Goal: Contribute content: Add original content to the website for others to see

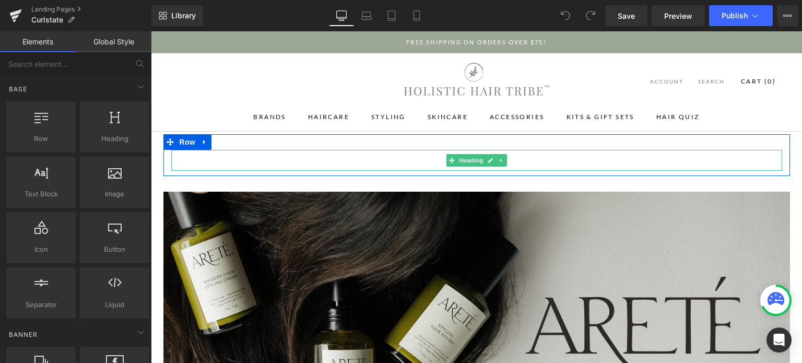
click at [543, 157] on h1 "ARETÉ" at bounding box center [476, 160] width 611 height 21
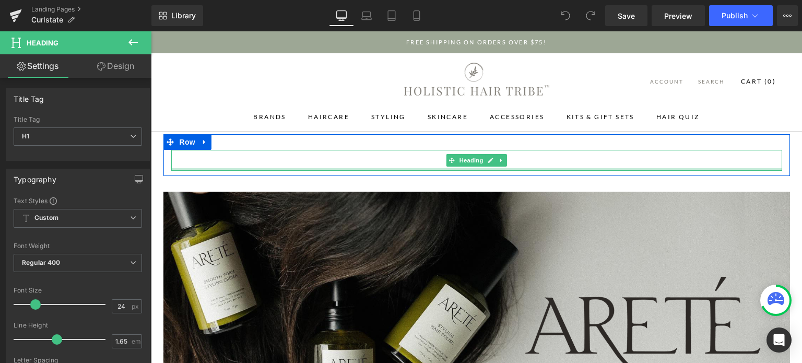
click at [514, 168] on div at bounding box center [476, 169] width 611 height 3
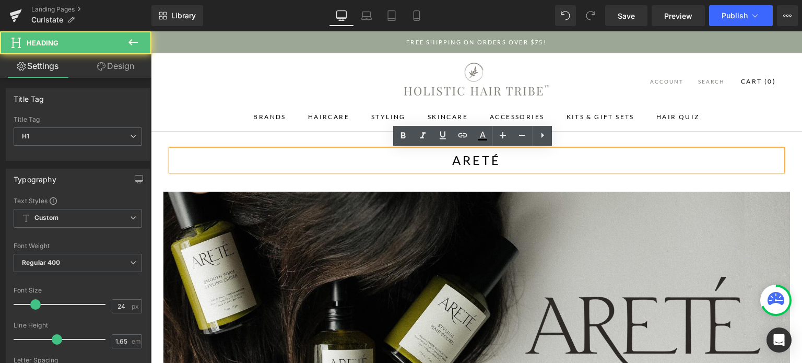
click at [512, 163] on h1 "ARETÉ" at bounding box center [476, 160] width 611 height 21
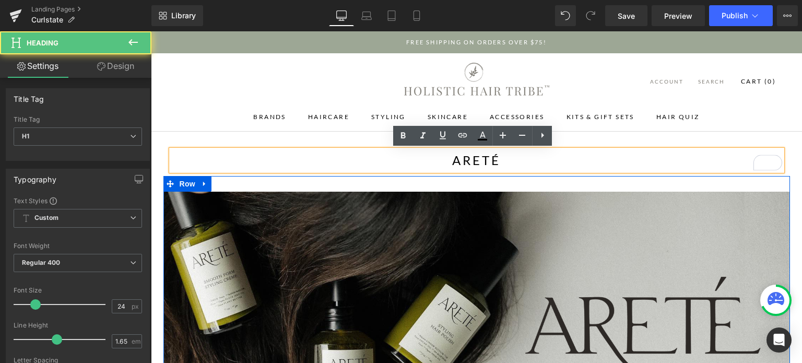
click at [539, 182] on div "Image Row" at bounding box center [476, 331] width 627 height 310
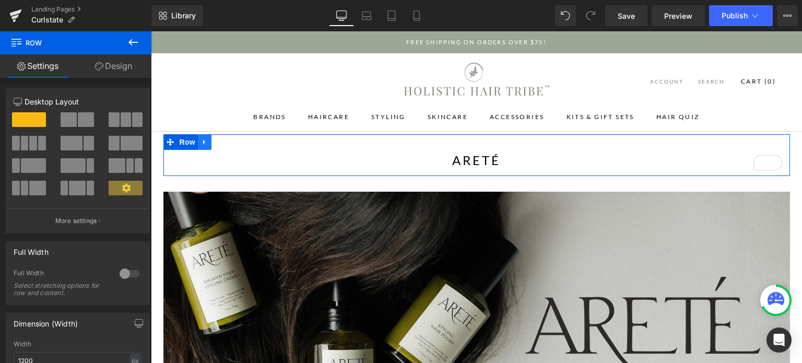
click at [203, 140] on icon at bounding box center [204, 142] width 2 height 5
click at [228, 139] on icon at bounding box center [231, 142] width 7 height 8
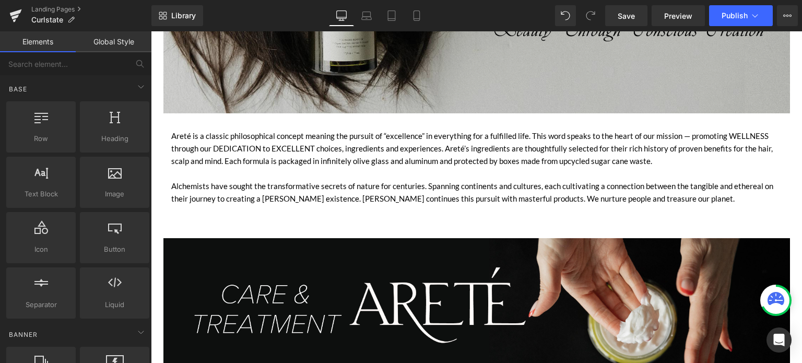
scroll to position [340, 0]
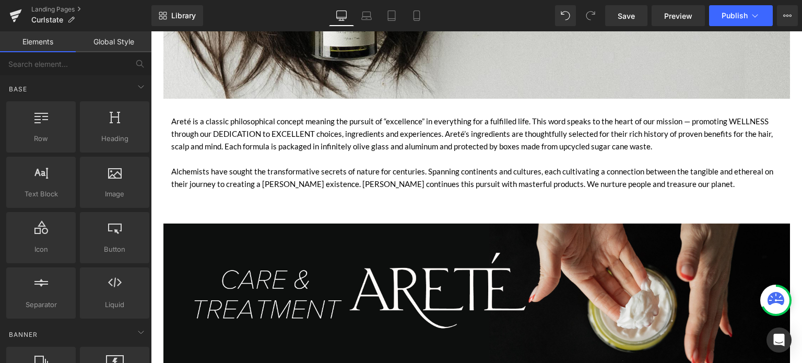
click at [388, 148] on div "Areté is a classic philosophical concept meaning the pursuit of “excellence” in…" at bounding box center [476, 140] width 611 height 50
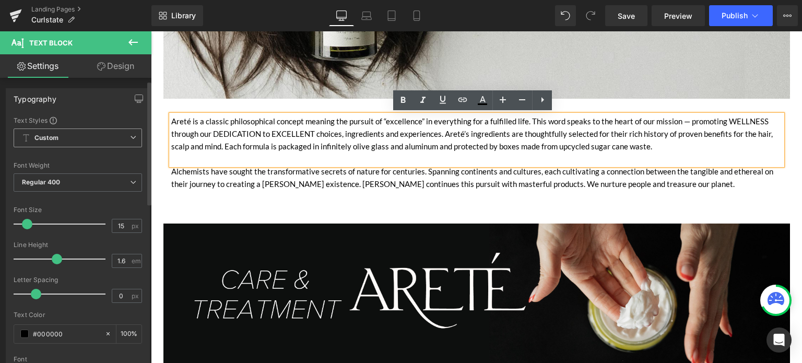
scroll to position [15, 0]
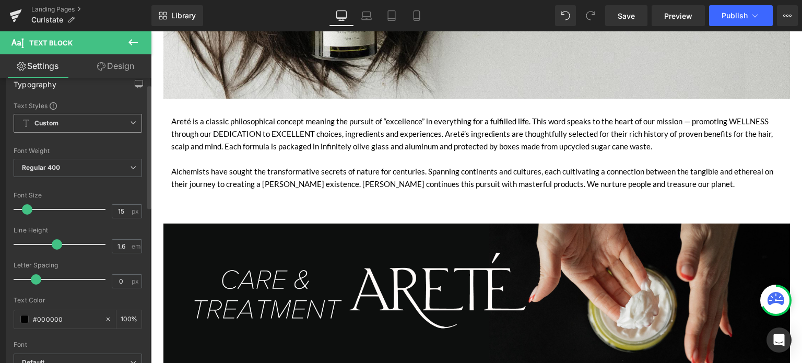
click at [44, 127] on b "Custom" at bounding box center [46, 123] width 24 height 9
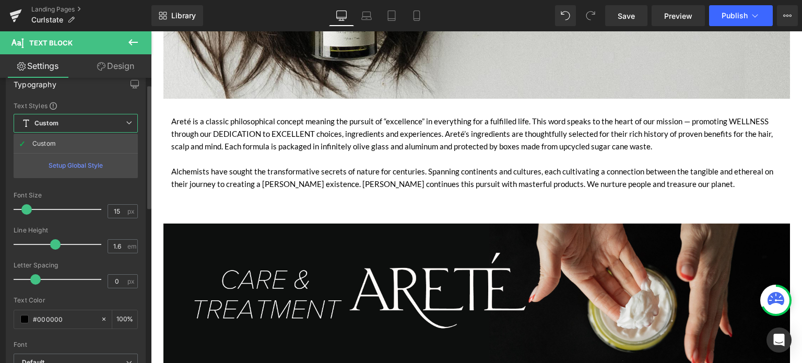
click at [58, 164] on div "Setup Global Style" at bounding box center [76, 165] width 124 height 25
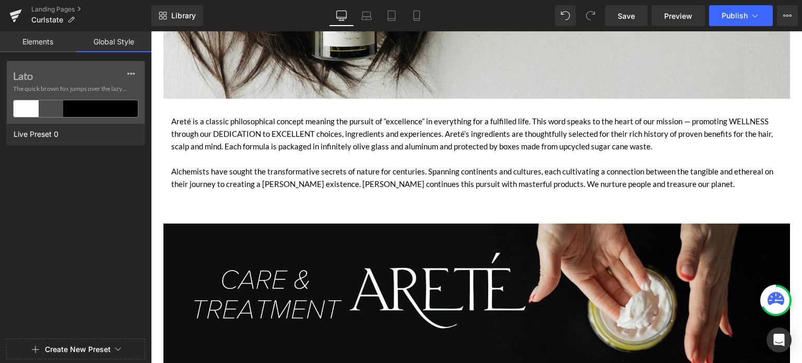
click at [85, 340] on button "Create New Preset" at bounding box center [78, 349] width 66 height 22
click at [40, 48] on link "Elements" at bounding box center [38, 41] width 76 height 21
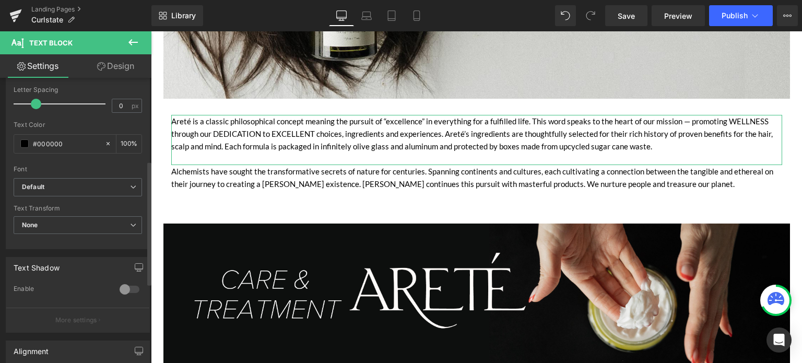
scroll to position [190, 0]
click at [94, 186] on b "Default" at bounding box center [76, 187] width 108 height 9
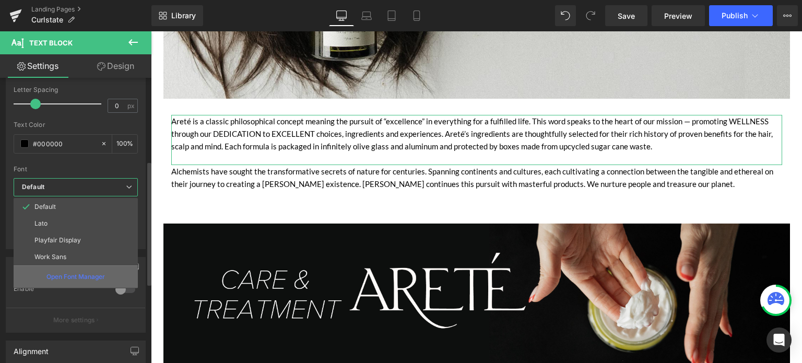
click at [91, 277] on p "Open Font Manager" at bounding box center [75, 276] width 58 height 9
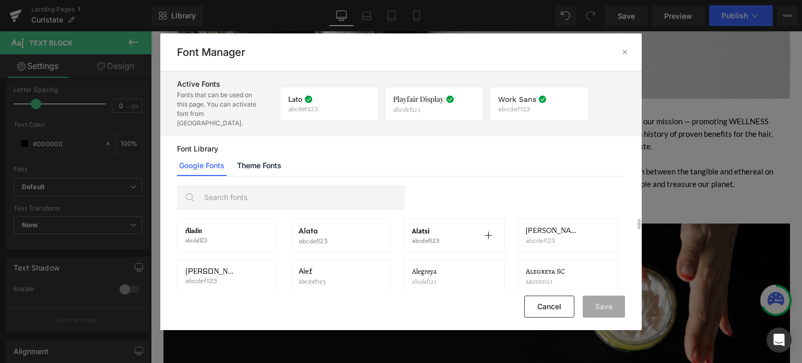
scroll to position [0, 0]
click at [249, 157] on link "Theme Fonts" at bounding box center [259, 165] width 49 height 21
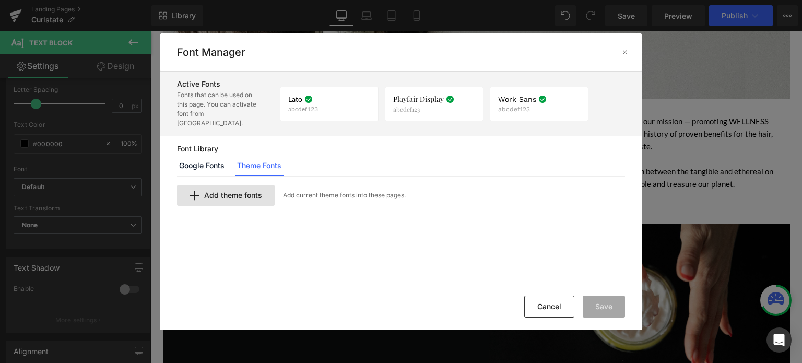
click at [217, 191] on span "Add theme fonts" at bounding box center [233, 195] width 58 height 8
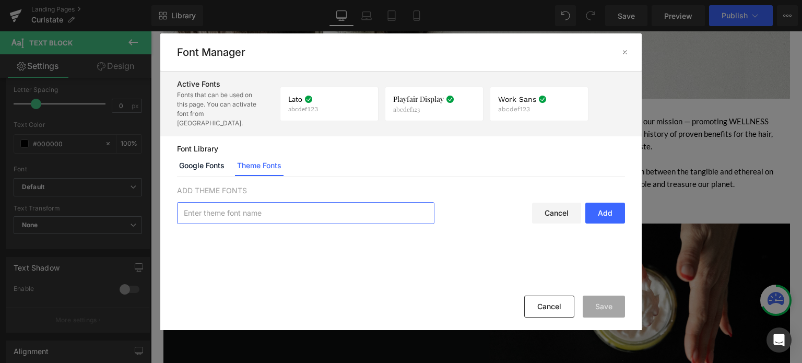
click at [373, 203] on input "text" at bounding box center [306, 213] width 256 height 21
click at [193, 155] on link "Google Fonts" at bounding box center [202, 165] width 50 height 21
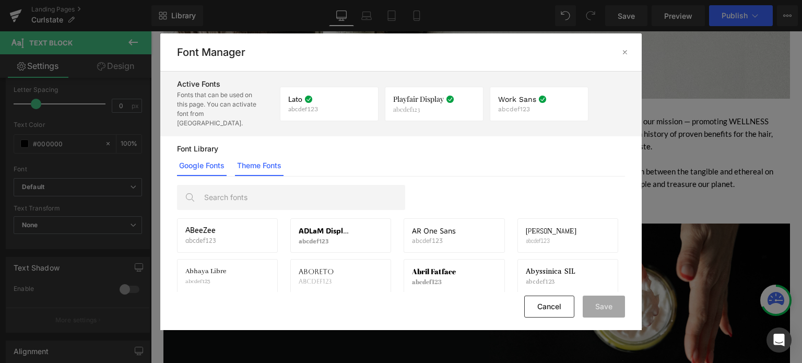
click at [254, 155] on link "Theme Fonts" at bounding box center [259, 165] width 49 height 21
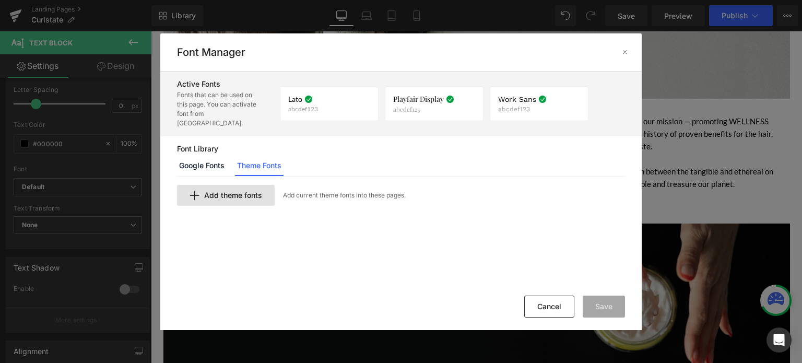
click at [247, 190] on div "Add theme fonts" at bounding box center [226, 195] width 98 height 21
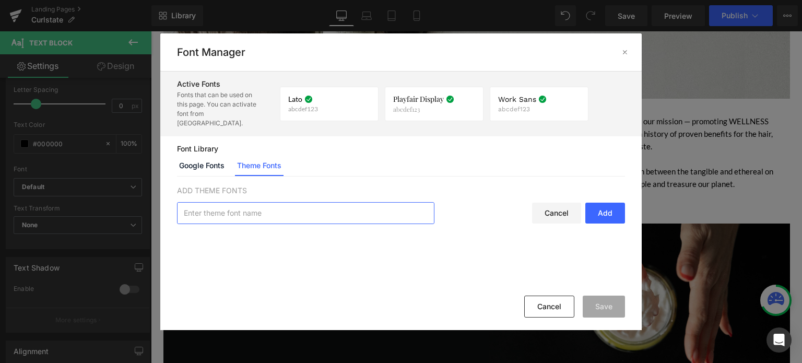
click at [247, 204] on input "text" at bounding box center [306, 213] width 256 height 21
click at [234, 208] on input "text" at bounding box center [306, 213] width 256 height 21
type input "Gyst Variable Light"
click at [595, 206] on div "Add" at bounding box center [605, 213] width 40 height 21
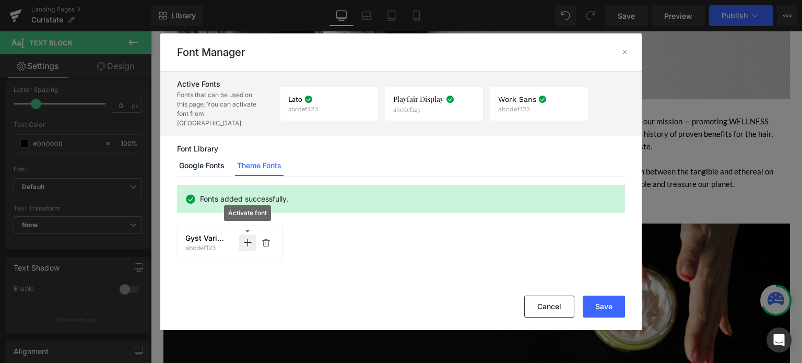
click at [244, 239] on icon at bounding box center [247, 243] width 8 height 8
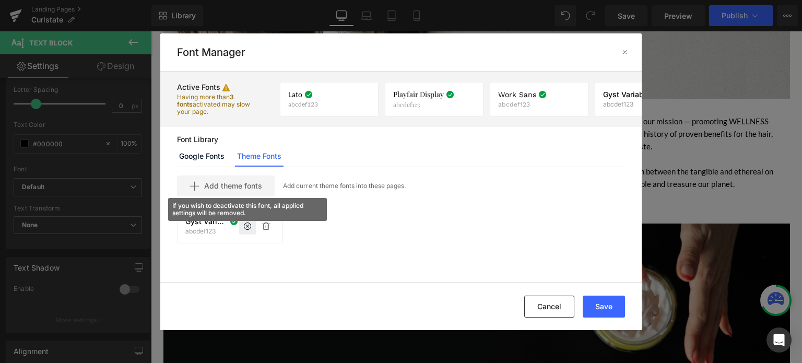
click at [206, 221] on span "Gyst Variable Light" at bounding box center [206, 221] width 42 height 8
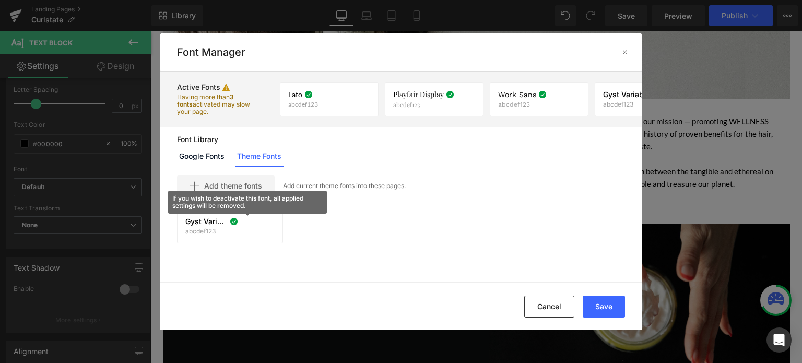
click at [248, 226] on icon at bounding box center [247, 226] width 8 height 8
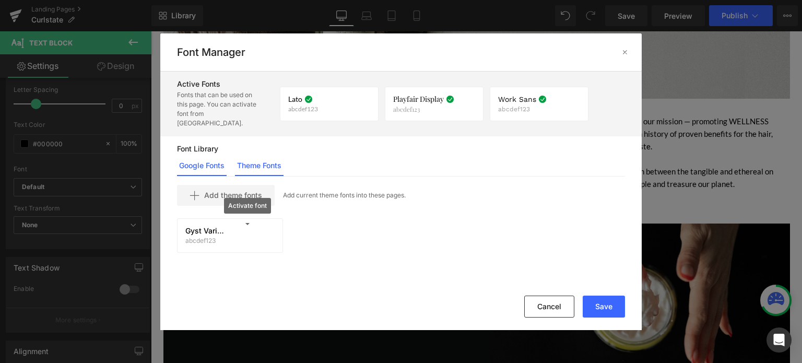
click at [194, 155] on link "Google Fonts" at bounding box center [202, 165] width 50 height 21
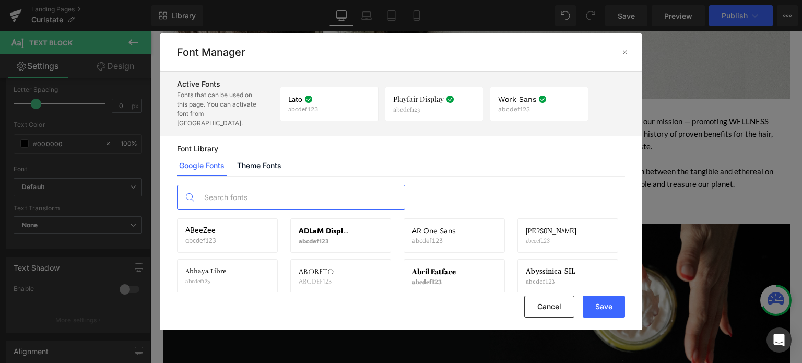
click at [249, 185] on input "text" at bounding box center [301, 197] width 206 height 24
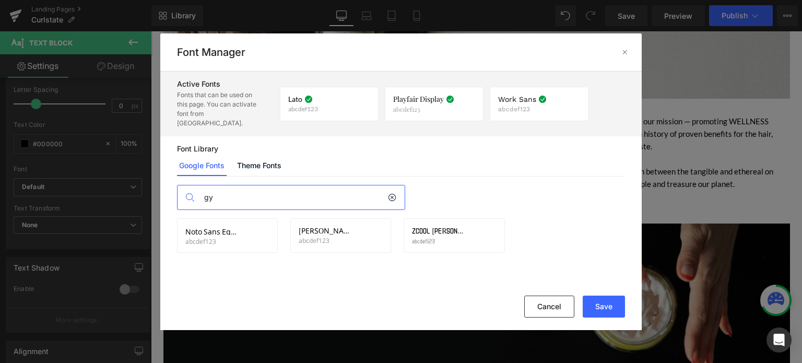
type input "g"
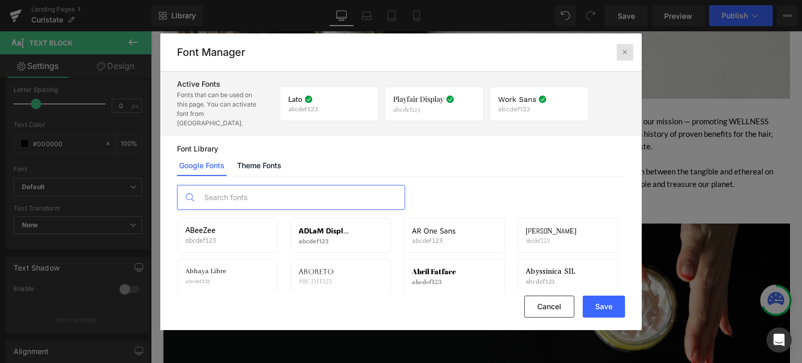
click at [619, 54] on div at bounding box center [625, 52] width 17 height 17
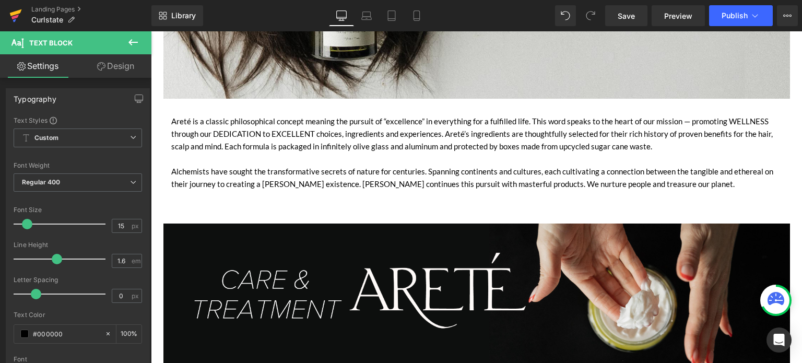
click at [22, 15] on link at bounding box center [15, 15] width 31 height 31
click at [136, 48] on icon at bounding box center [133, 42] width 13 height 13
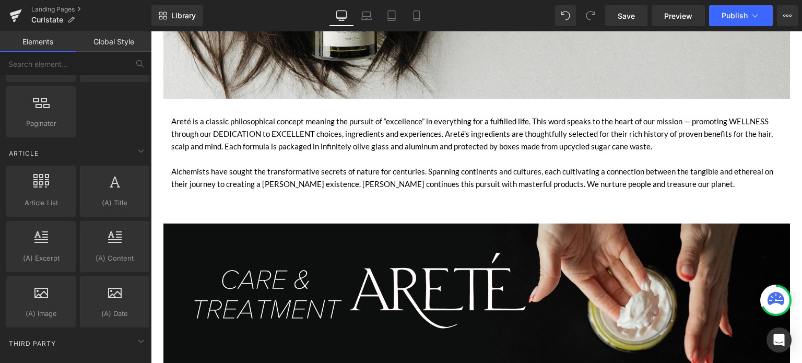
scroll to position [1841, 0]
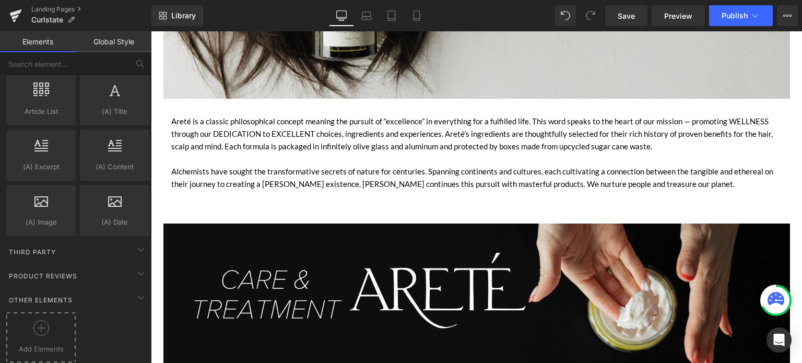
click at [33, 323] on icon at bounding box center [41, 328] width 16 height 16
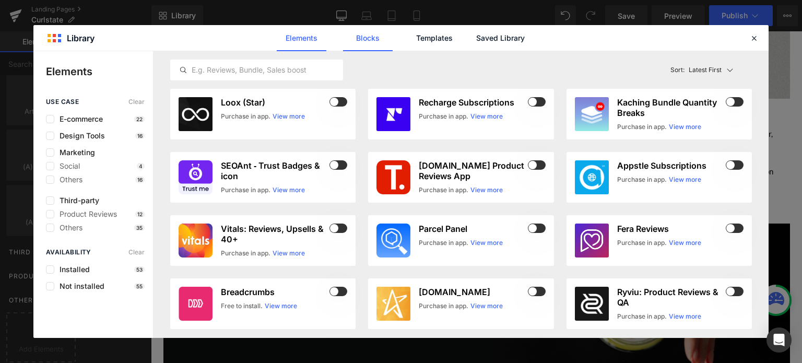
click at [370, 44] on link "Blocks" at bounding box center [368, 38] width 50 height 26
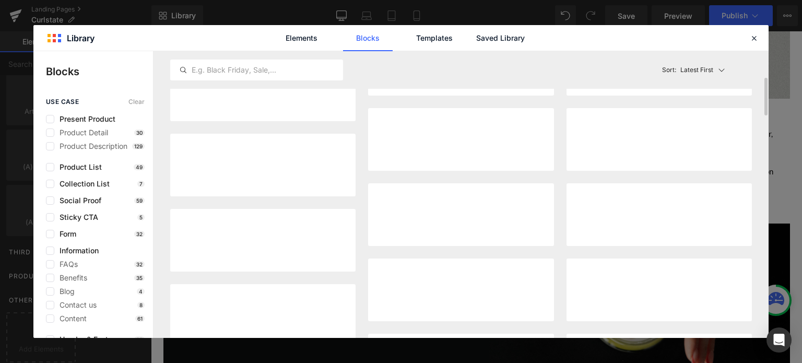
scroll to position [334, 0]
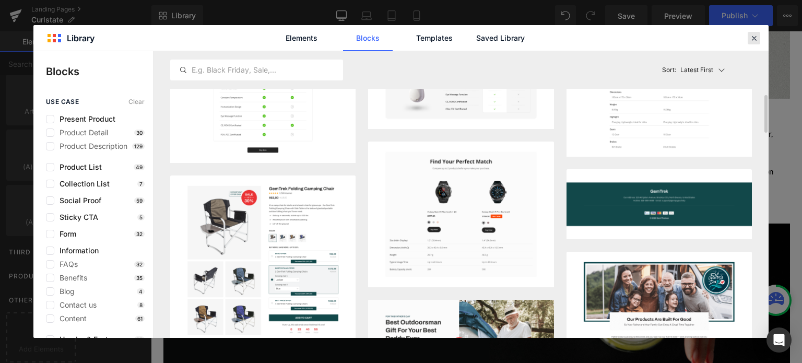
click at [758, 37] on icon at bounding box center [753, 37] width 9 height 9
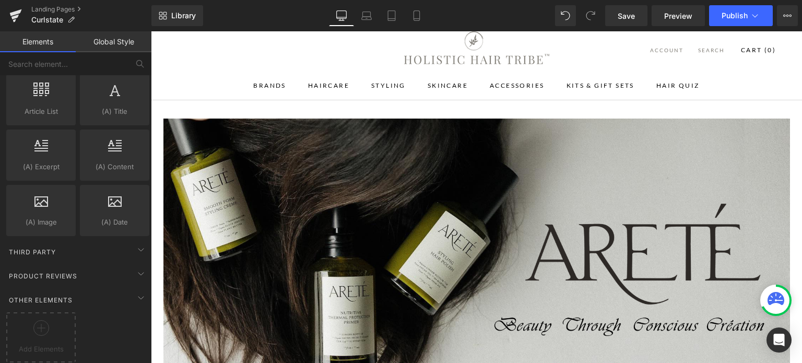
scroll to position [0, 0]
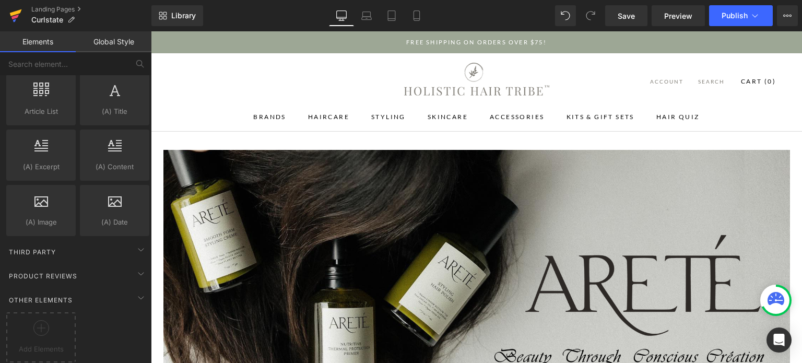
click at [19, 15] on icon at bounding box center [15, 16] width 13 height 26
click at [633, 17] on span "Save" at bounding box center [626, 15] width 17 height 11
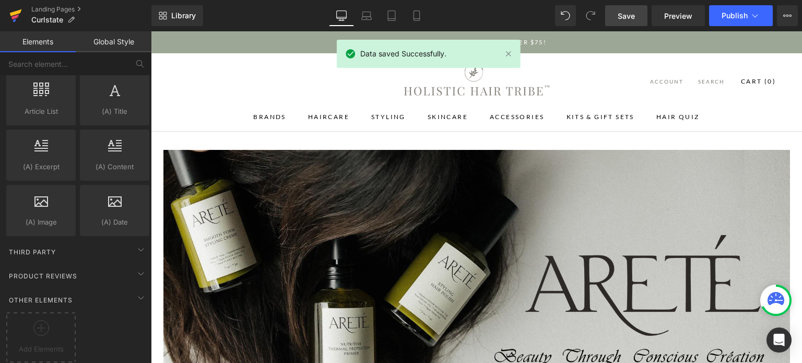
click at [11, 9] on icon at bounding box center [15, 16] width 13 height 26
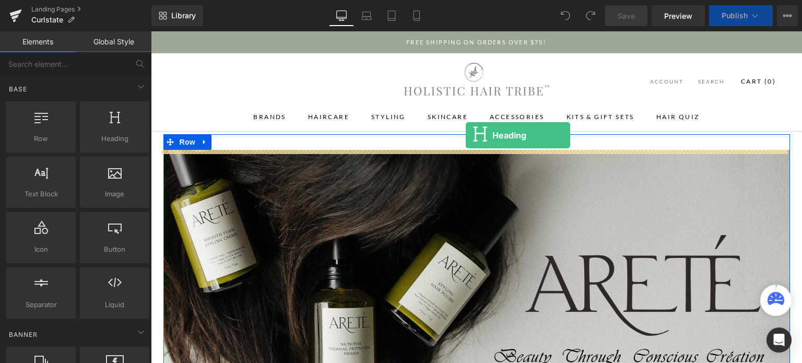
drag, startPoint x: 457, startPoint y: 164, endPoint x: 466, endPoint y: 135, distance: 30.6
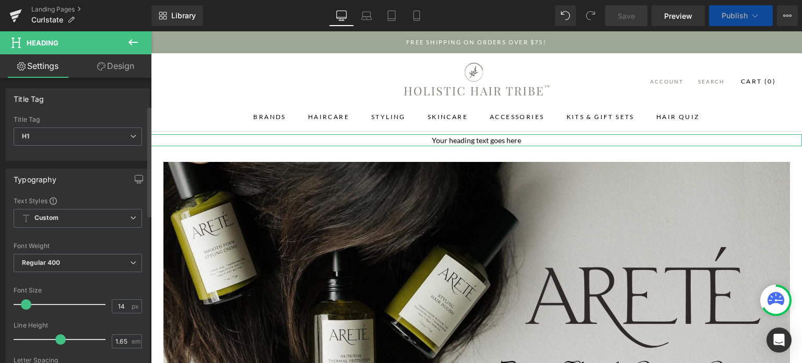
scroll to position [71, 0]
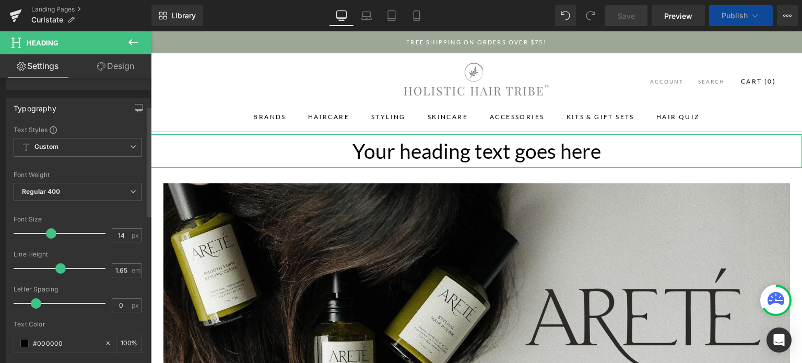
drag, startPoint x: 26, startPoint y: 236, endPoint x: 52, endPoint y: 238, distance: 26.2
click at [52, 238] on div at bounding box center [62, 233] width 87 height 21
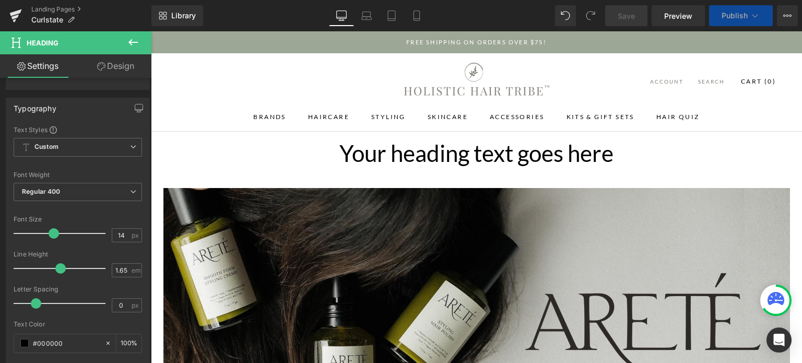
click at [591, 153] on h1 "Your heading text goes here" at bounding box center [476, 153] width 651 height 38
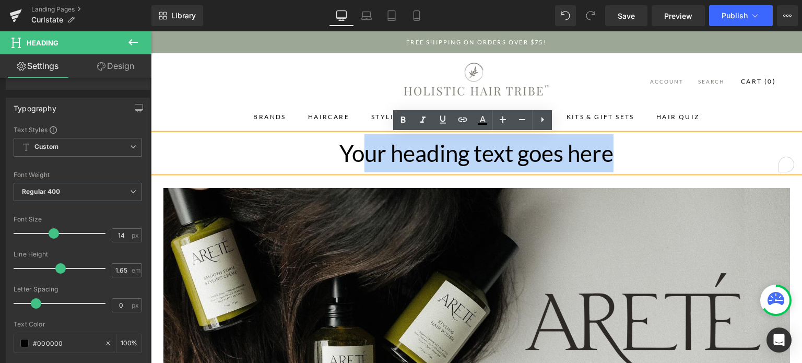
drag, startPoint x: 617, startPoint y: 155, endPoint x: 333, endPoint y: 161, distance: 284.1
click at [333, 161] on h1 "Your heading text goes here" at bounding box center [476, 153] width 651 height 38
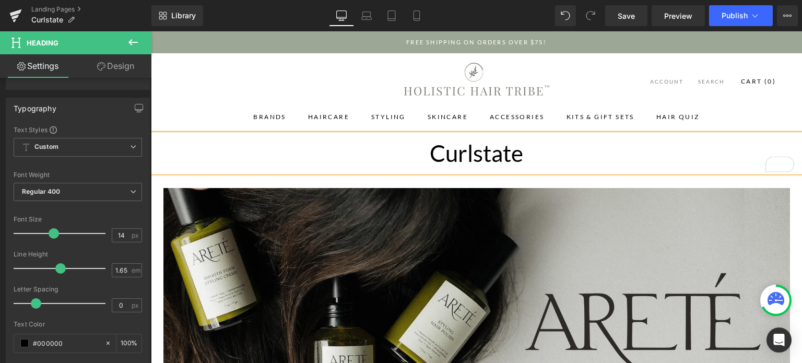
drag, startPoint x: 637, startPoint y: 11, endPoint x: 798, endPoint y: 18, distance: 161.5
click at [637, 11] on link "Save" at bounding box center [626, 15] width 42 height 21
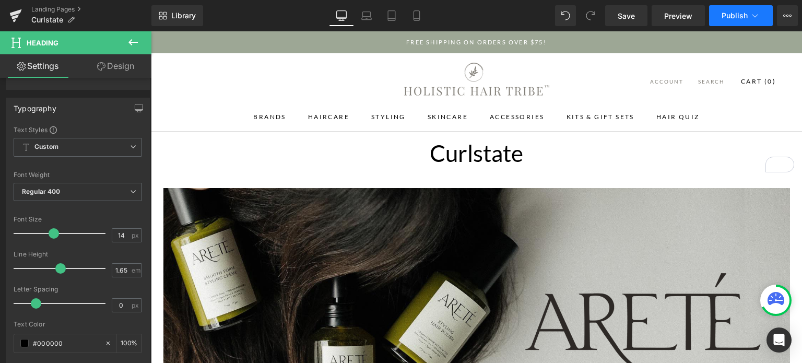
click at [744, 22] on button "Publish" at bounding box center [741, 15] width 64 height 21
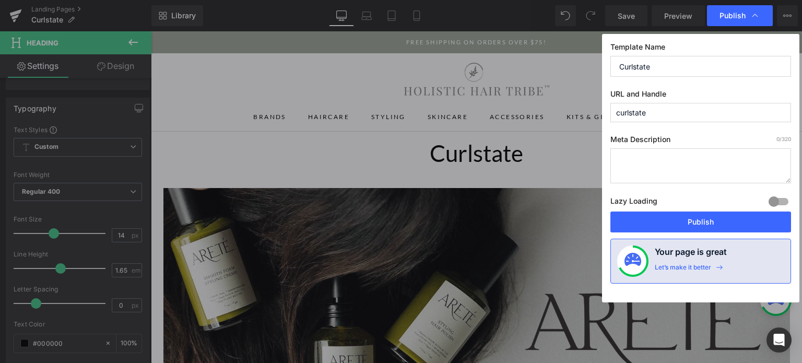
click at [660, 120] on input "curlstate" at bounding box center [700, 112] width 181 height 19
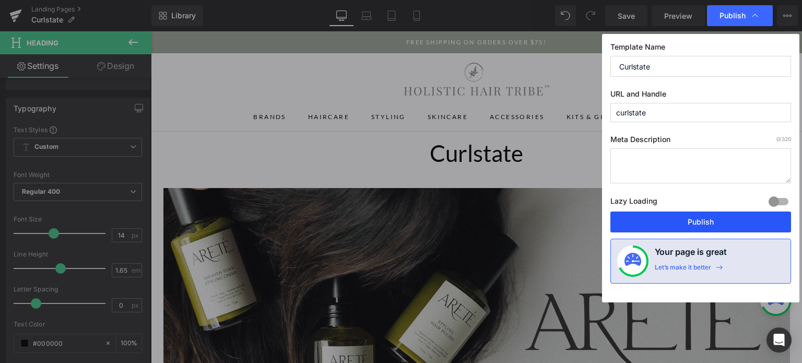
click at [723, 219] on button "Publish" at bounding box center [700, 221] width 181 height 21
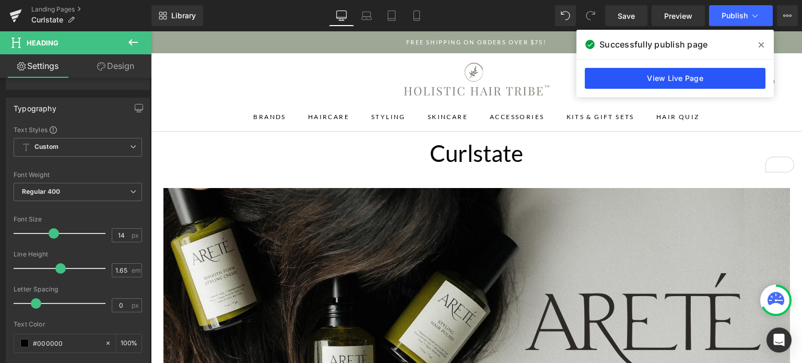
click at [718, 79] on link "View Live Page" at bounding box center [675, 78] width 181 height 21
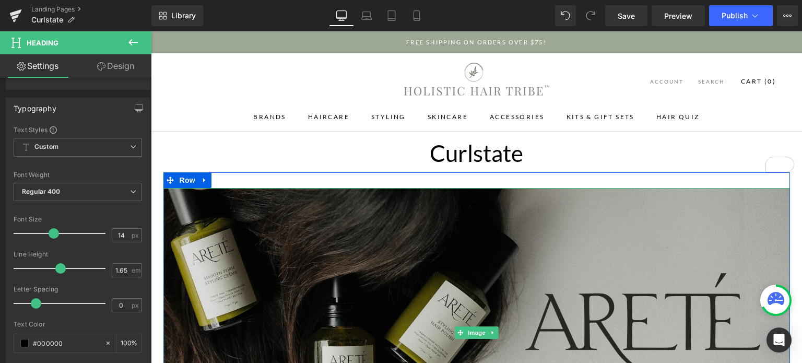
click at [485, 288] on img at bounding box center [476, 332] width 627 height 289
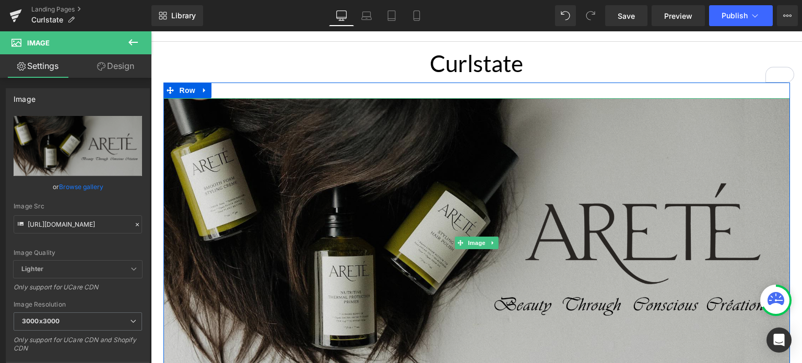
scroll to position [89, 0]
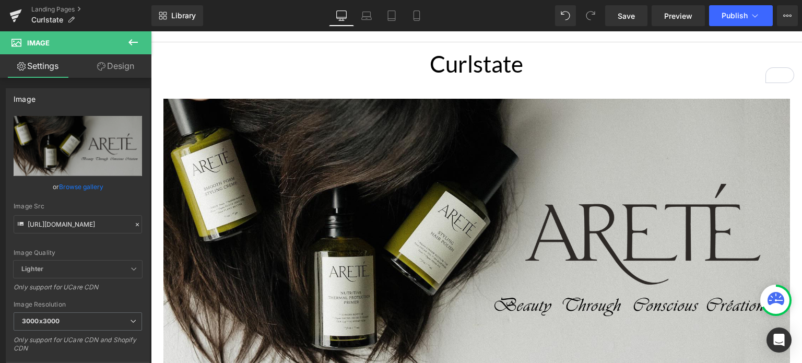
click at [132, 45] on icon at bounding box center [133, 42] width 13 height 13
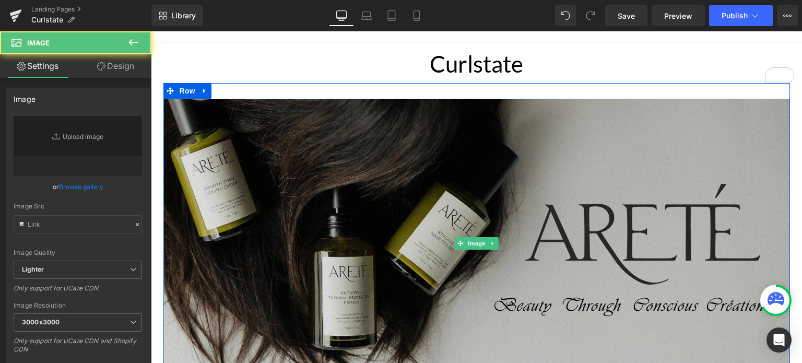
click at [495, 242] on img at bounding box center [476, 243] width 627 height 289
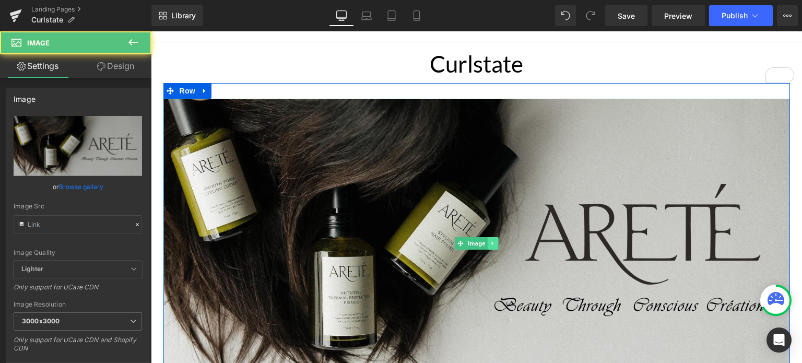
click at [491, 245] on icon at bounding box center [493, 243] width 6 height 6
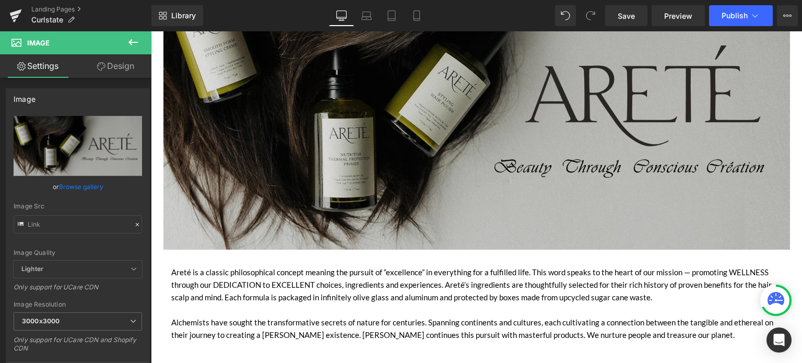
scroll to position [0, 0]
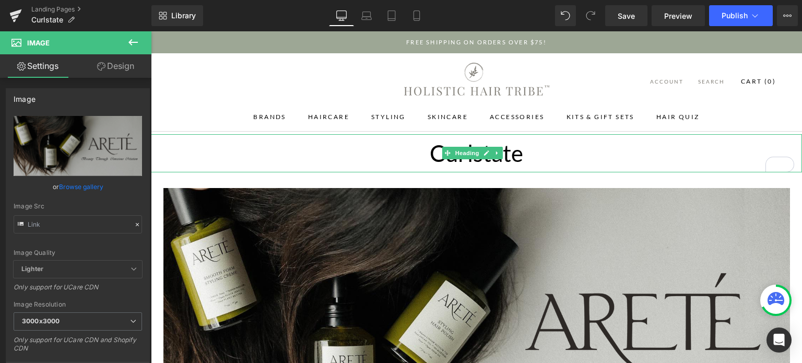
click at [528, 162] on h1 "Curlstate" at bounding box center [476, 153] width 651 height 38
